Goal: Transaction & Acquisition: Obtain resource

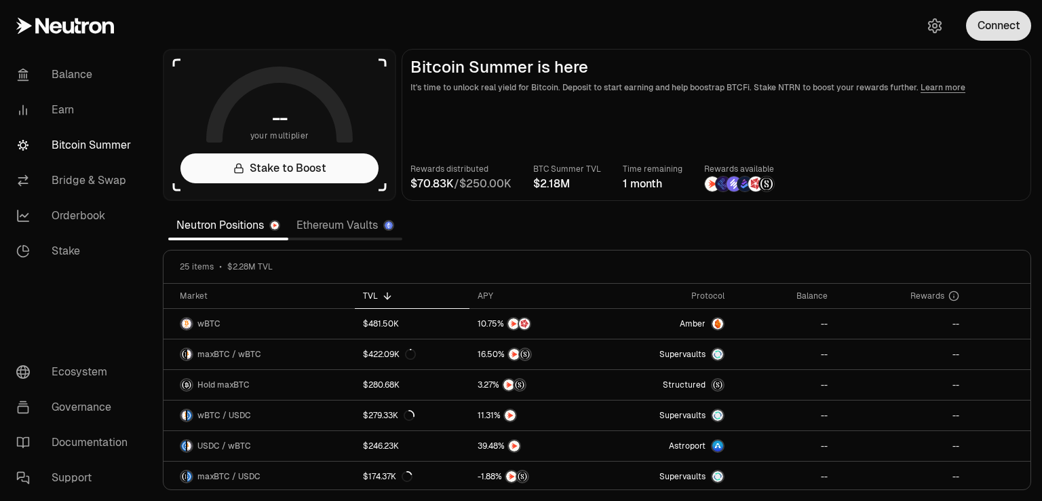
click at [1009, 29] on button "Connect" at bounding box center [998, 26] width 65 height 30
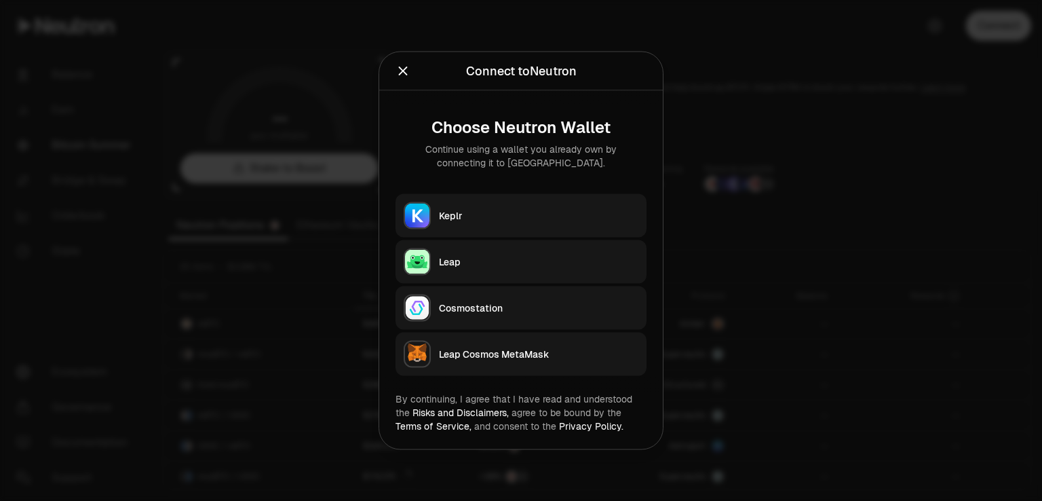
click at [459, 255] on div "Leap" at bounding box center [539, 262] width 200 height 14
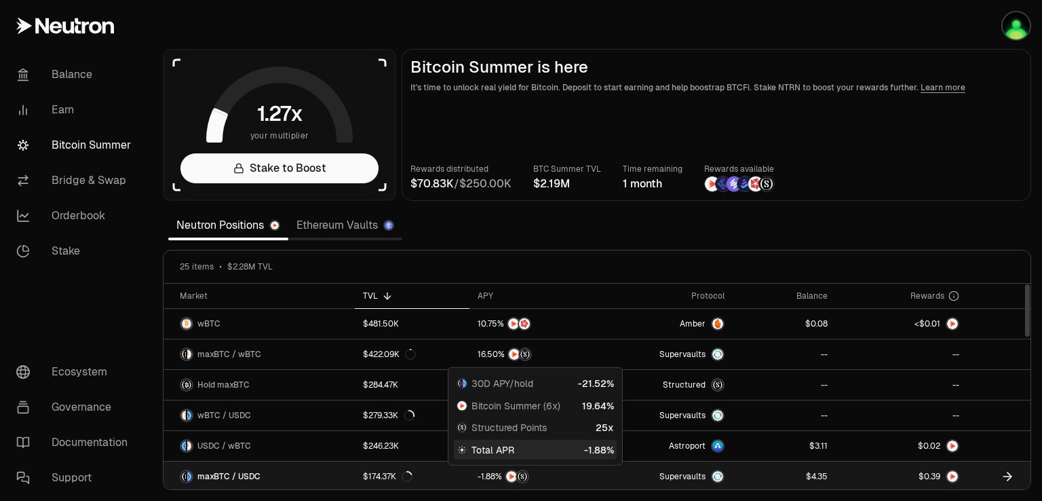
click at [559, 470] on div at bounding box center [534, 477] width 113 height 14
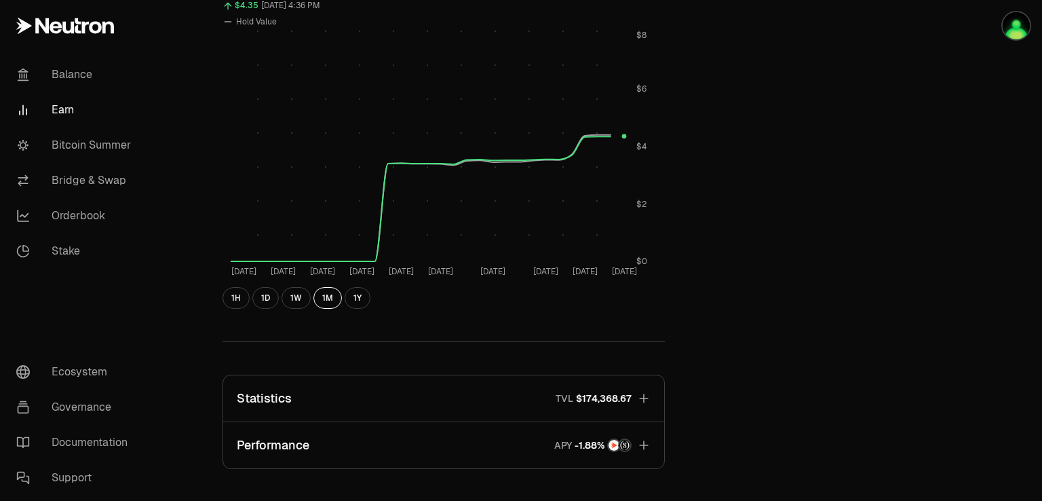
scroll to position [611, 0]
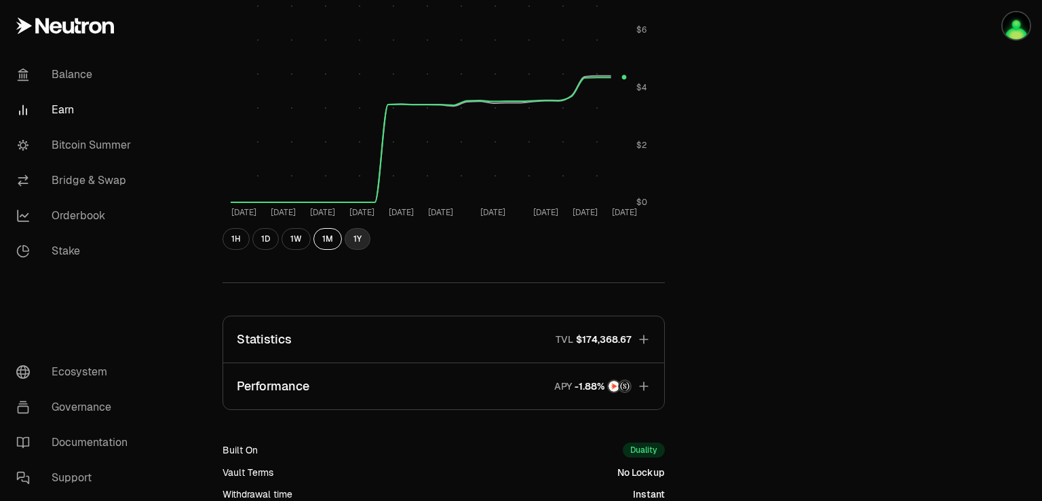
click at [352, 235] on button "1Y" at bounding box center [358, 239] width 26 height 22
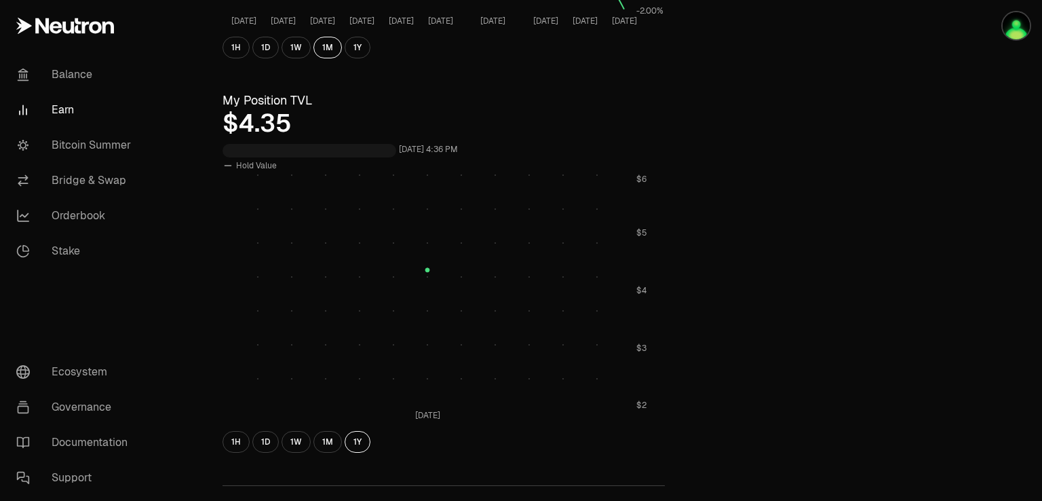
scroll to position [407, 0]
click at [328, 443] on button "1M" at bounding box center [328, 443] width 29 height 22
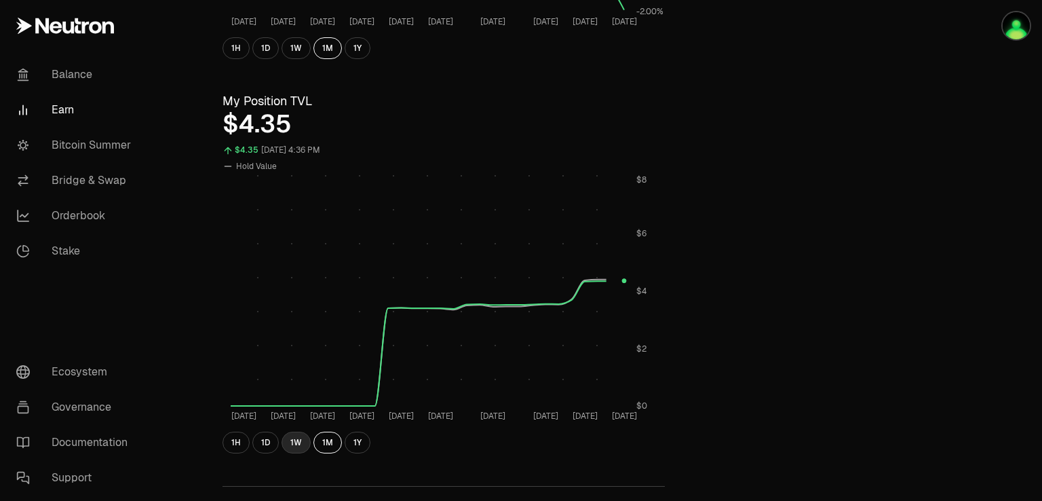
click at [294, 442] on button "1W" at bounding box center [296, 443] width 29 height 22
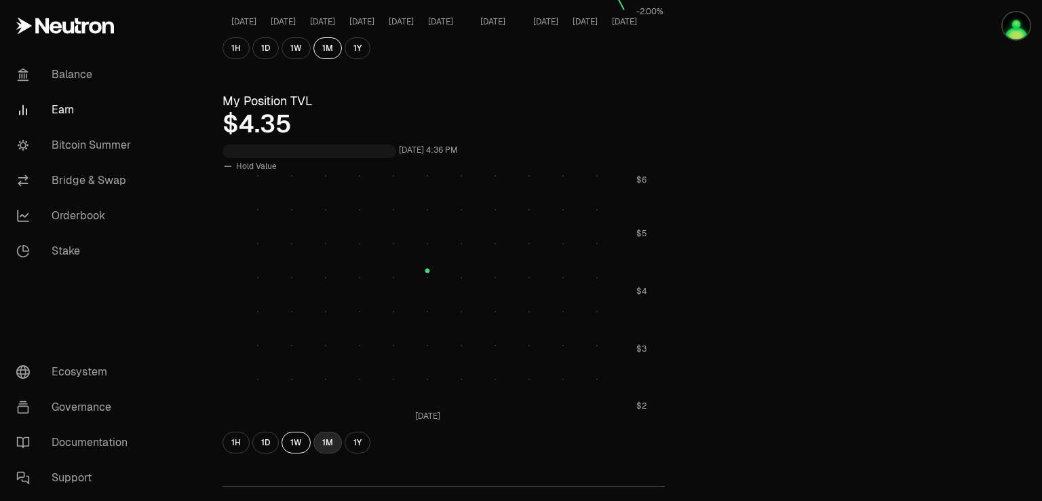
click at [331, 442] on button "1M" at bounding box center [328, 443] width 29 height 22
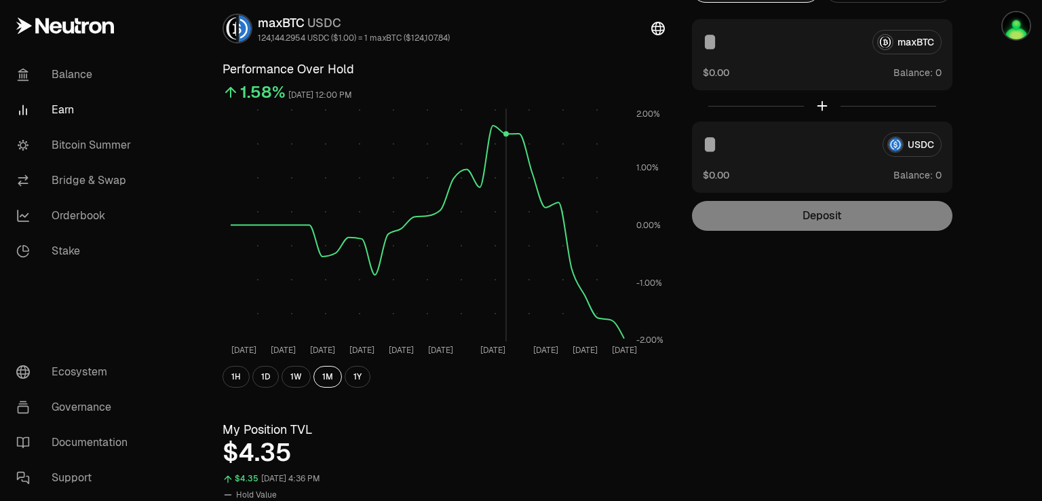
scroll to position [0, 0]
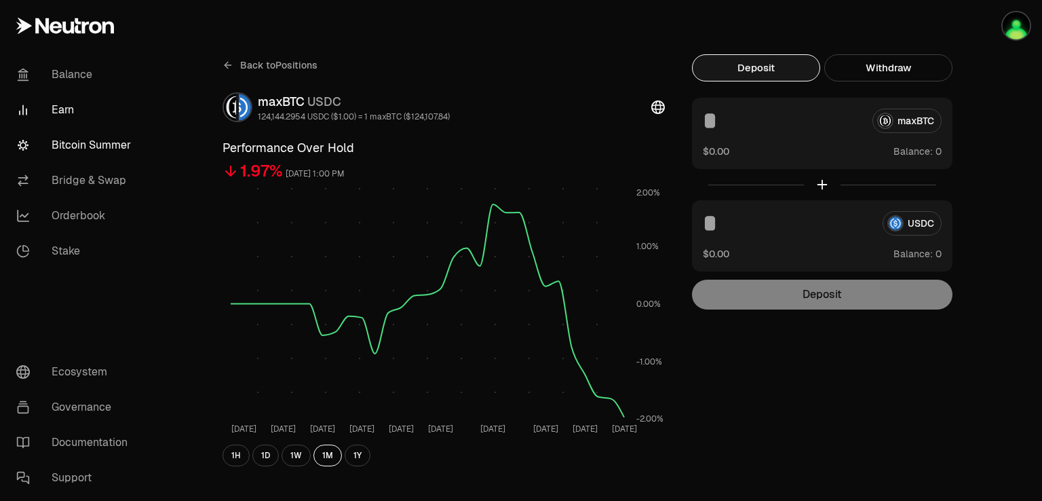
click at [89, 142] on link "Bitcoin Summer" at bounding box center [75, 145] width 141 height 35
